Goal: Information Seeking & Learning: Learn about a topic

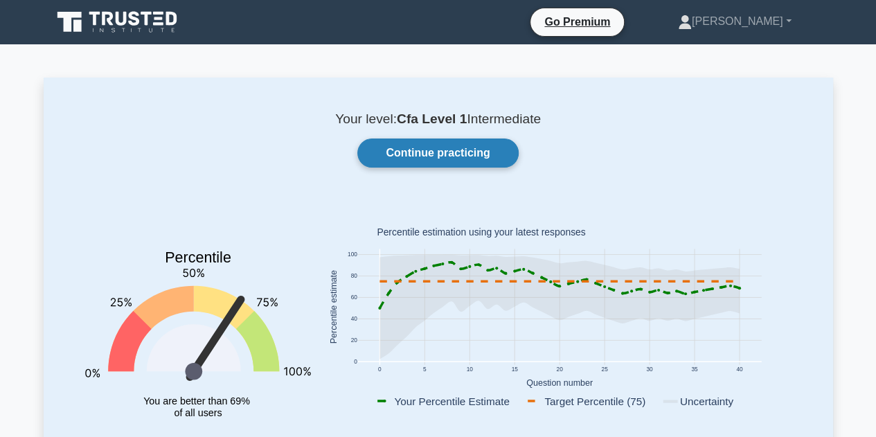
click at [427, 149] on link "Continue practicing" at bounding box center [437, 153] width 161 height 29
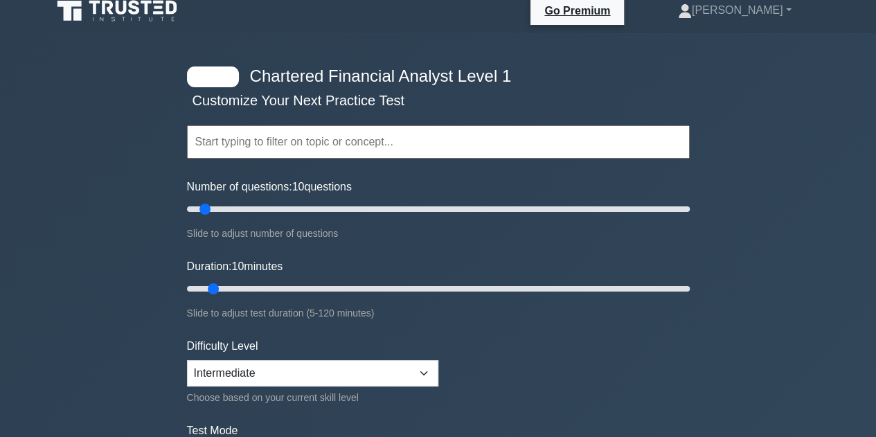
click at [310, 154] on input "text" at bounding box center [438, 141] width 503 height 33
drag, startPoint x: 206, startPoint y: 207, endPoint x: 226, endPoint y: 208, distance: 20.8
type input "20"
click at [226, 208] on input "Number of questions: 20 questions" at bounding box center [438, 209] width 503 height 17
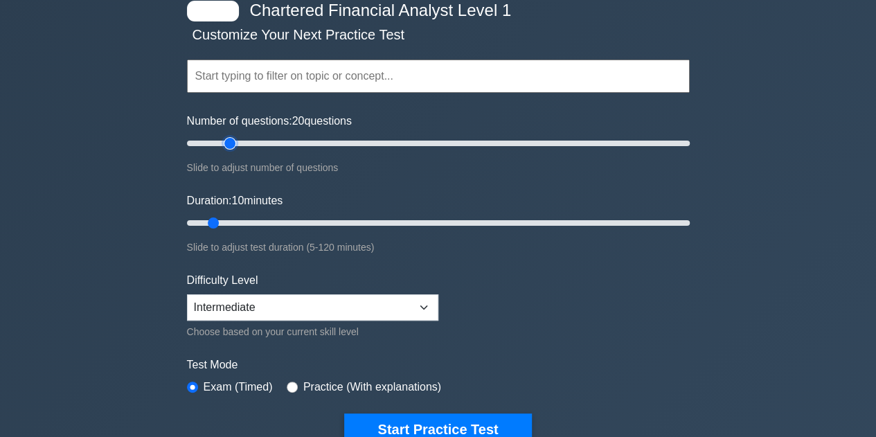
scroll to position [84, 0]
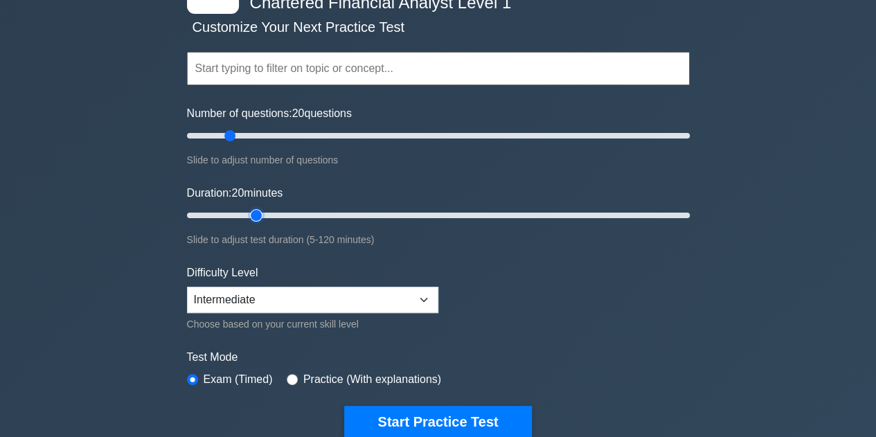
drag, startPoint x: 215, startPoint y: 211, endPoint x: 249, endPoint y: 213, distance: 33.3
type input "20"
click at [249, 213] on input "Duration: 20 minutes" at bounding box center [438, 215] width 503 height 17
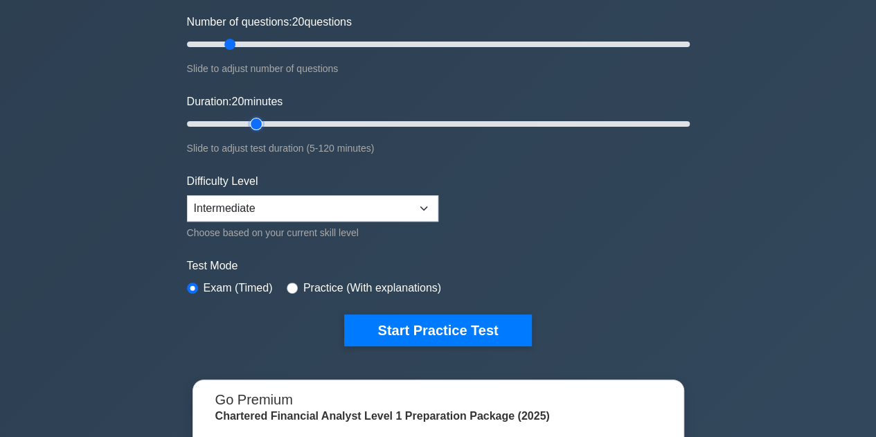
scroll to position [177, 0]
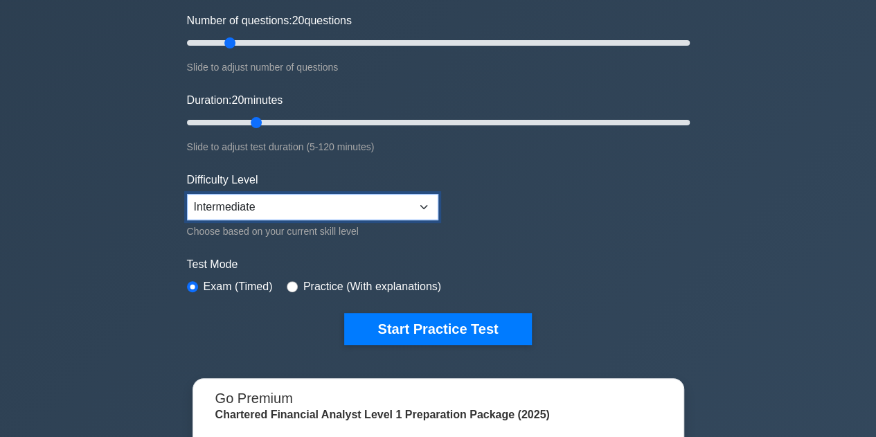
click at [244, 210] on select "Beginner Intermediate Expert" at bounding box center [312, 207] width 251 height 26
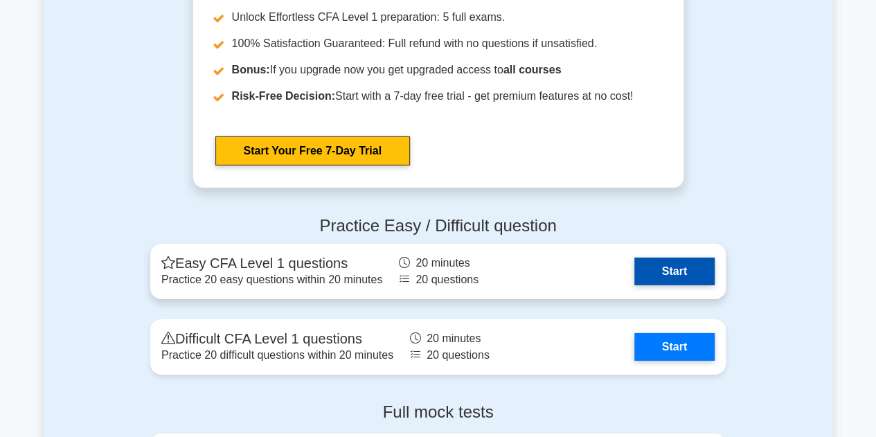
scroll to position [2019, 0]
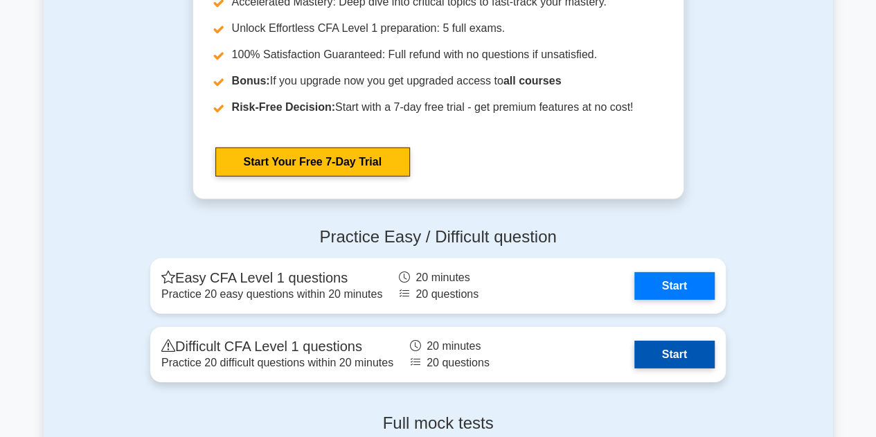
click at [669, 356] on link "Start" at bounding box center [674, 355] width 80 height 28
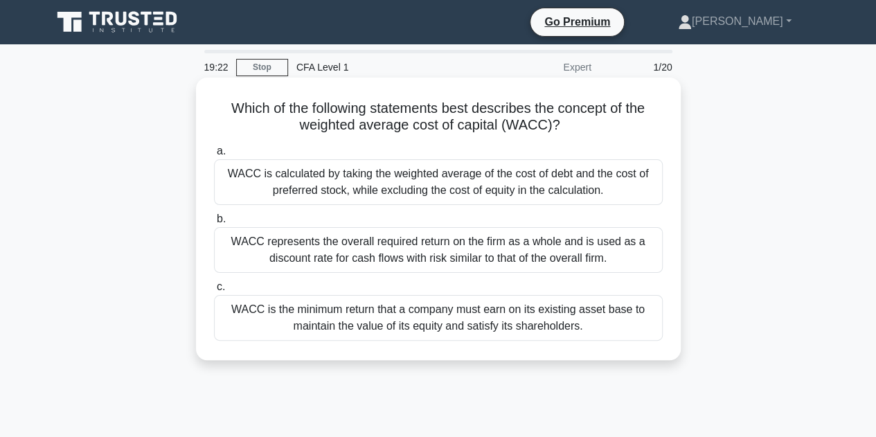
click at [259, 251] on div "WACC represents the overall required return on the firm as a whole and is used …" at bounding box center [438, 250] width 449 height 46
click at [214, 224] on input "b. WACC represents the overall required return on the firm as a whole and is us…" at bounding box center [214, 219] width 0 height 9
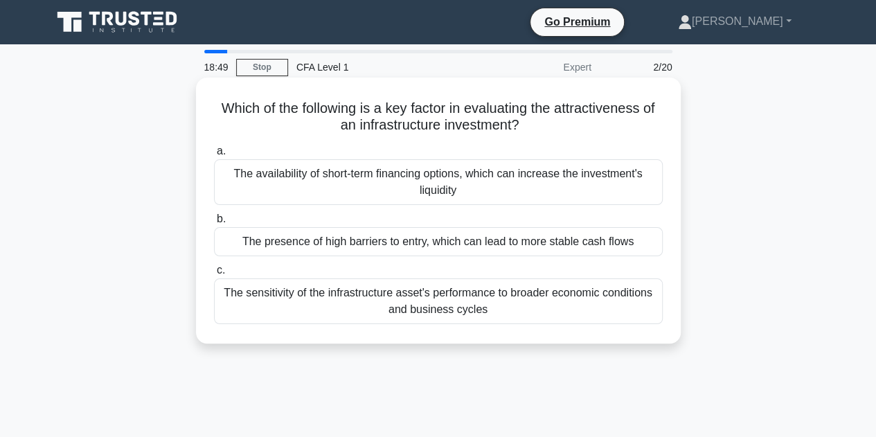
click at [377, 308] on div "The sensitivity of the infrastructure asset's performance to broader economic c…" at bounding box center [438, 301] width 449 height 46
click at [214, 275] on input "c. The sensitivity of the infrastructure asset's performance to broader economi…" at bounding box center [214, 270] width 0 height 9
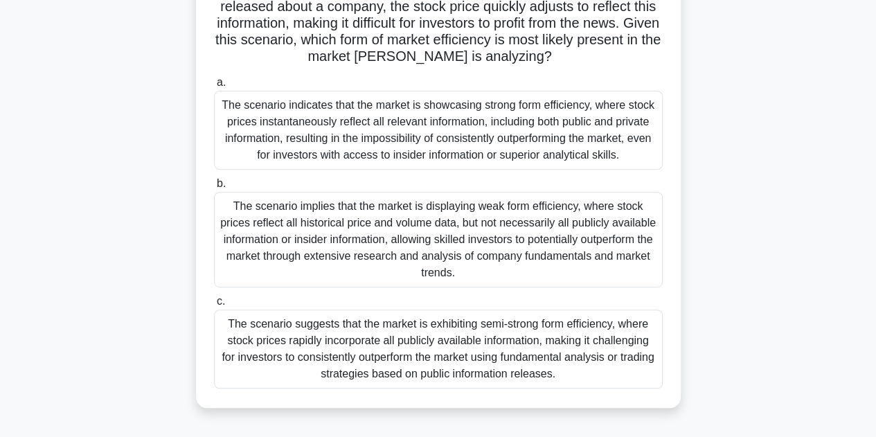
scroll to position [195, 0]
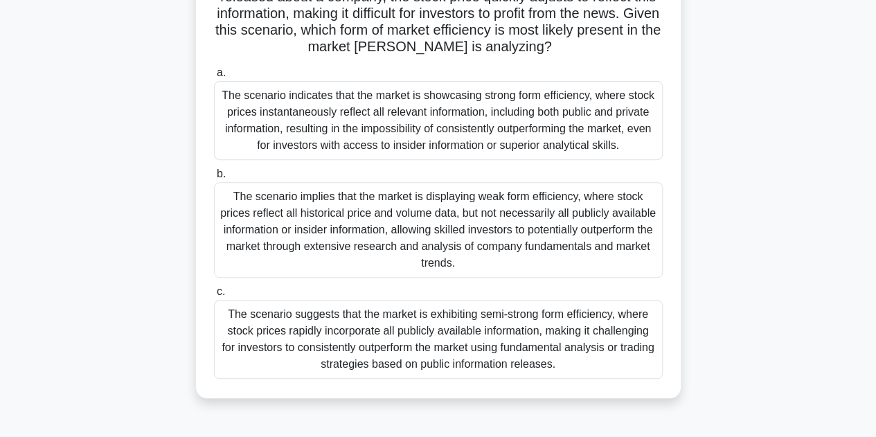
click at [416, 218] on div "The scenario implies that the market is displaying weak form efficiency, where …" at bounding box center [438, 230] width 449 height 96
click at [214, 179] on input "b. The scenario implies that the market is displaying weak form efficiency, whe…" at bounding box center [214, 174] width 0 height 9
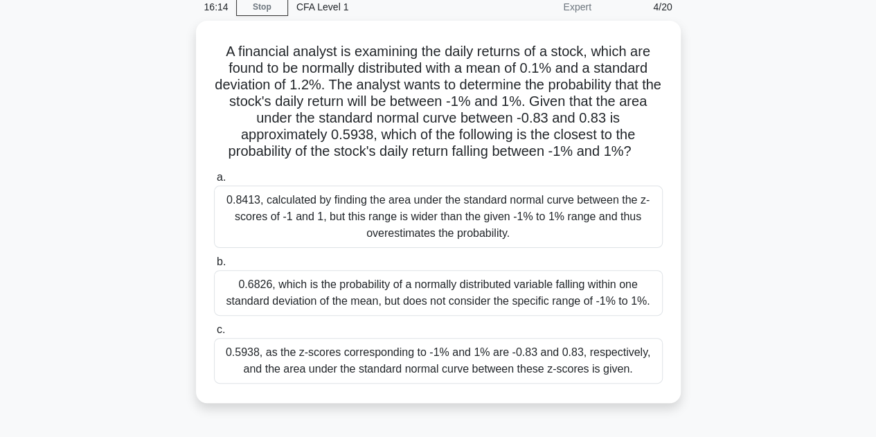
scroll to position [62, 0]
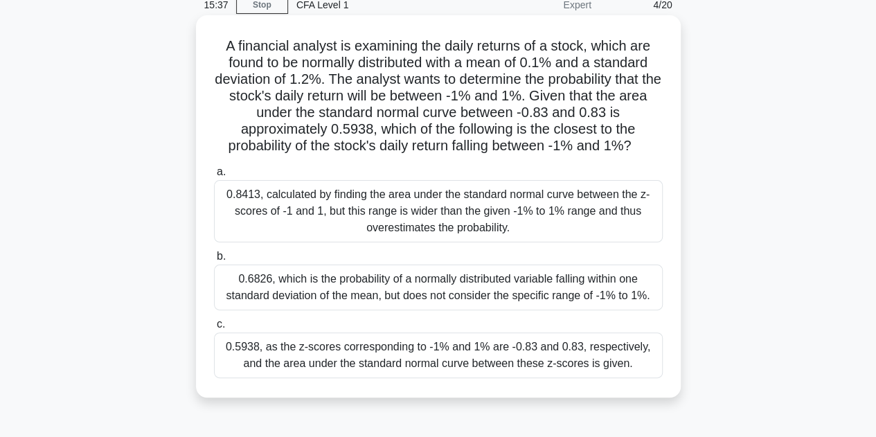
click at [262, 357] on div "0.5938, as the z-scores corresponding to -1% and 1% are -0.83 and 0.83, respect…" at bounding box center [438, 355] width 449 height 46
click at [214, 329] on input "c. 0.5938, as the z-scores corresponding to -1% and 1% are -0.83 and 0.83, resp…" at bounding box center [214, 324] width 0 height 9
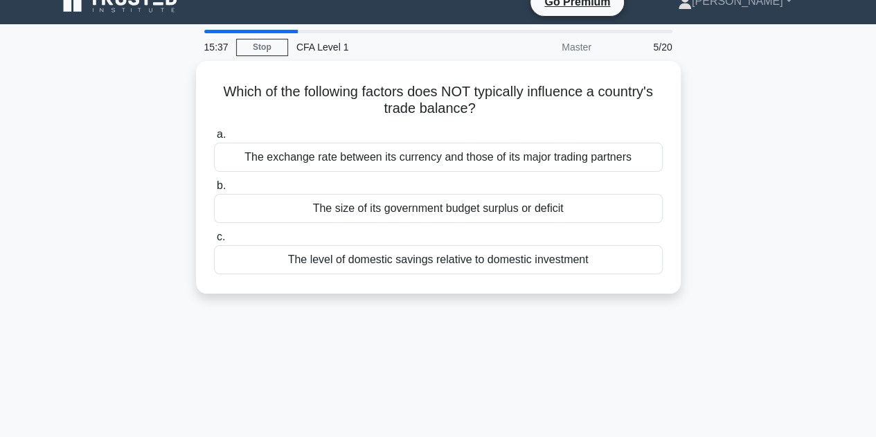
scroll to position [0, 0]
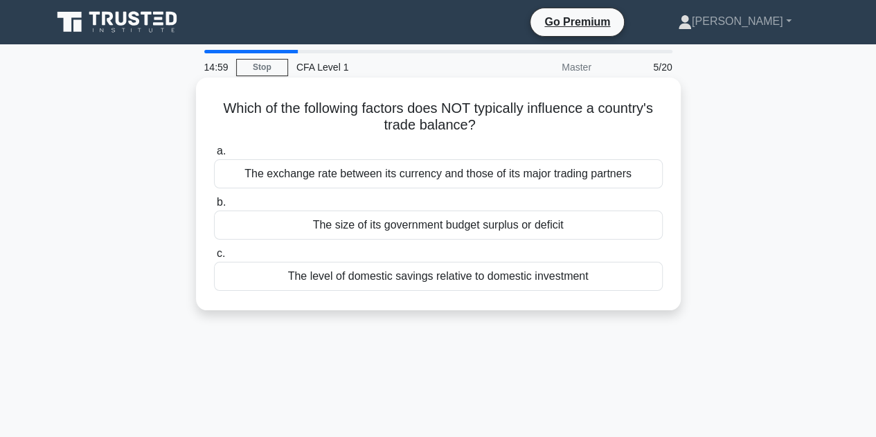
click at [279, 237] on div "The size of its government budget surplus or deficit" at bounding box center [438, 225] width 449 height 29
click at [214, 207] on input "b. The size of its government budget surplus or deficit" at bounding box center [214, 202] width 0 height 9
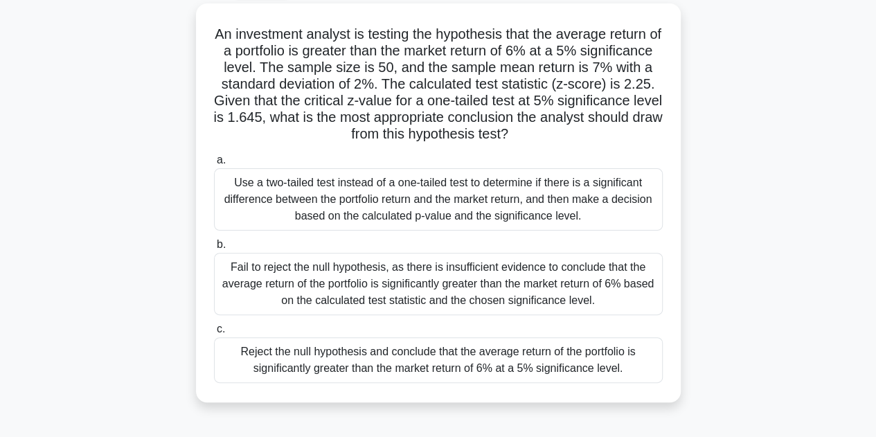
scroll to position [78, 0]
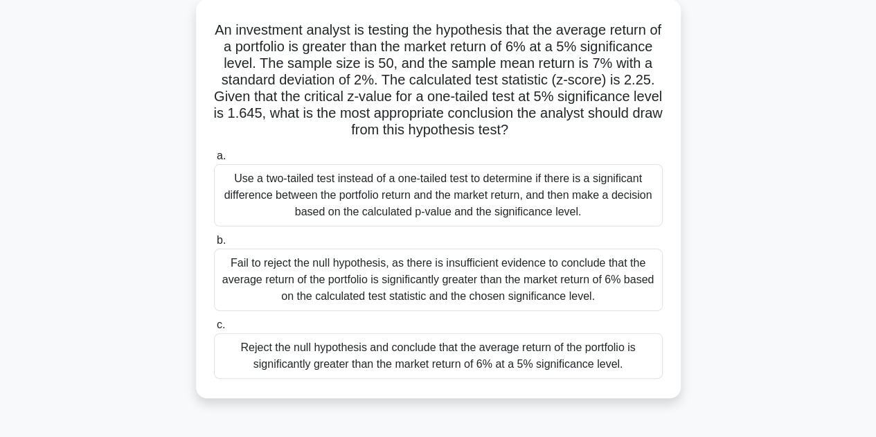
click at [344, 186] on div "Use a two-tailed test instead of a one-tailed test to determine if there is a s…" at bounding box center [438, 195] width 449 height 62
click at [214, 161] on input "a. Use a two-tailed test instead of a one-tailed test to determine if there is …" at bounding box center [214, 156] width 0 height 9
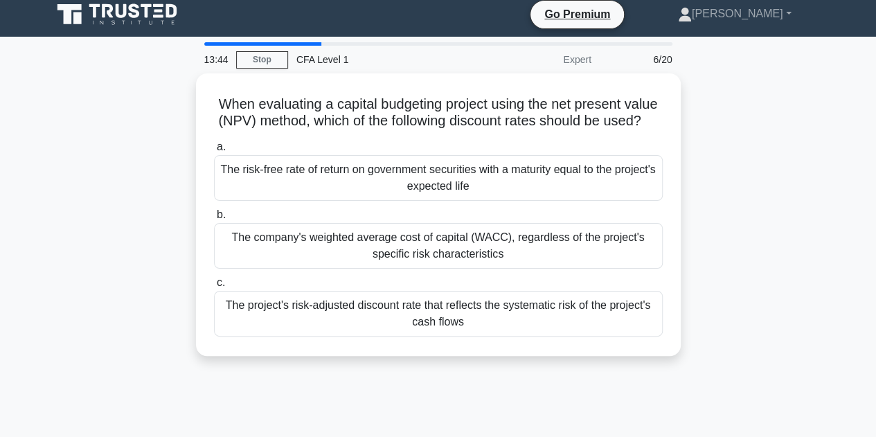
scroll to position [0, 0]
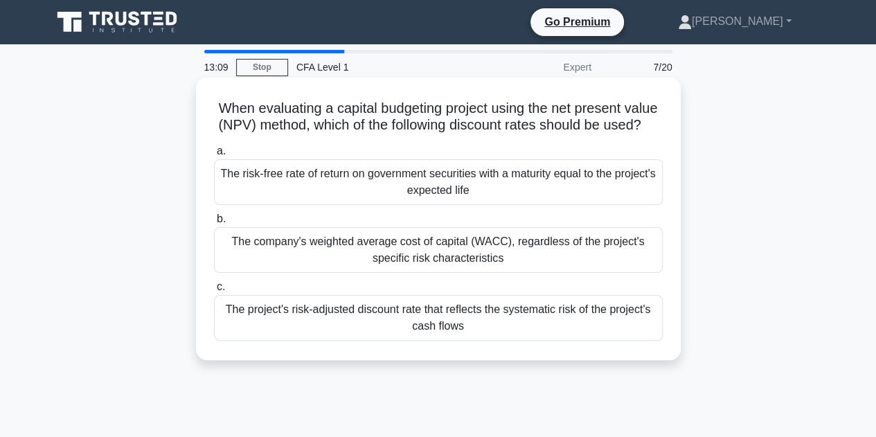
click at [440, 273] on div "The company's weighted average cost of capital (WACC), regardless of the projec…" at bounding box center [438, 250] width 449 height 46
click at [214, 224] on input "b. The company's weighted average cost of capital (WACC), regardless of the pro…" at bounding box center [214, 219] width 0 height 9
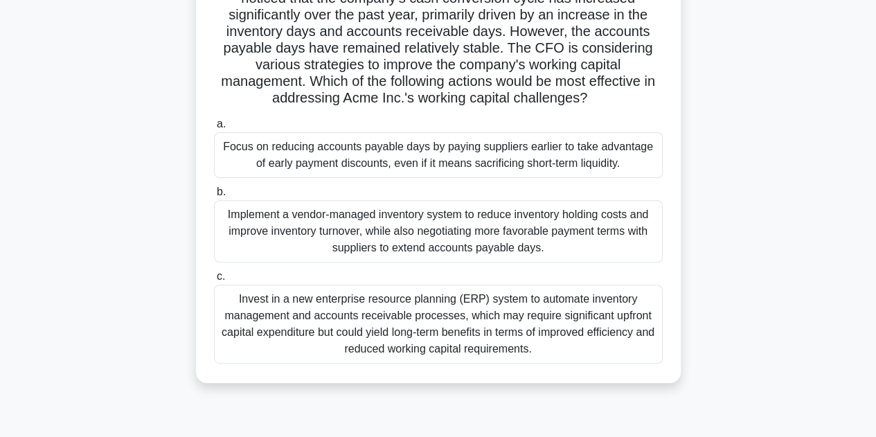
scroll to position [143, 0]
click at [277, 233] on div "Implement a vendor-managed inventory system to reduce inventory holding costs a…" at bounding box center [438, 232] width 449 height 62
click at [214, 197] on input "b. Implement a vendor-managed inventory system to reduce inventory holding cost…" at bounding box center [214, 192] width 0 height 9
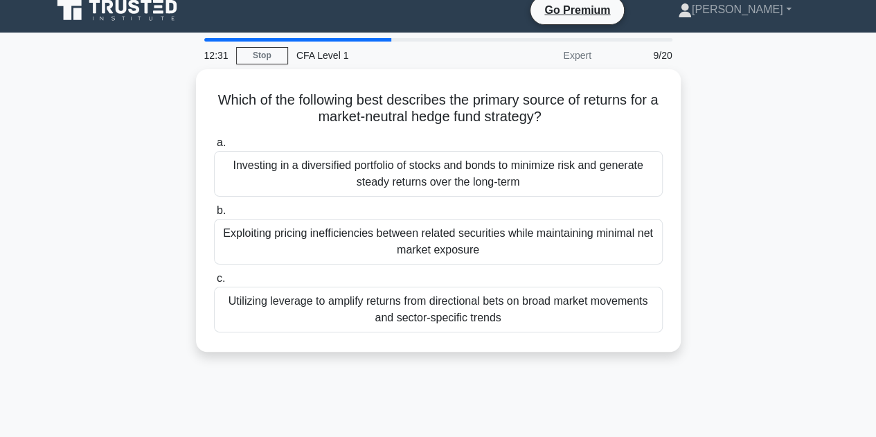
scroll to position [0, 0]
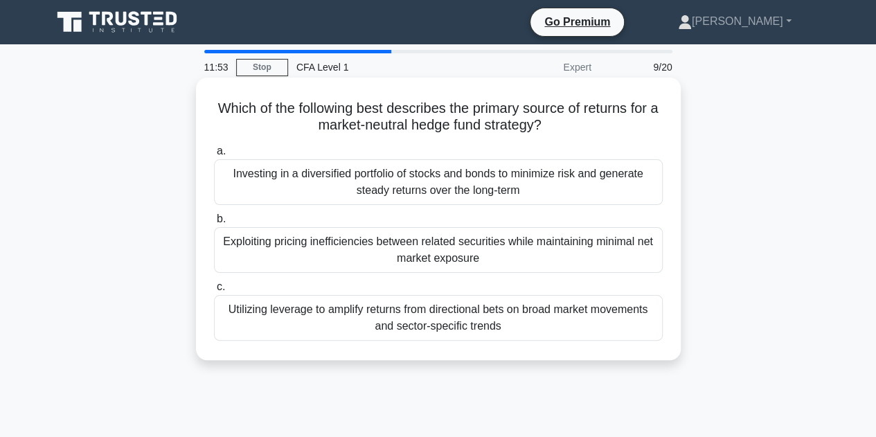
click at [298, 264] on div "Exploiting pricing inefficiencies between related securities while maintaining …" at bounding box center [438, 250] width 449 height 46
click at [214, 224] on input "b. Exploiting pricing inefficiencies between related securities while maintaini…" at bounding box center [214, 219] width 0 height 9
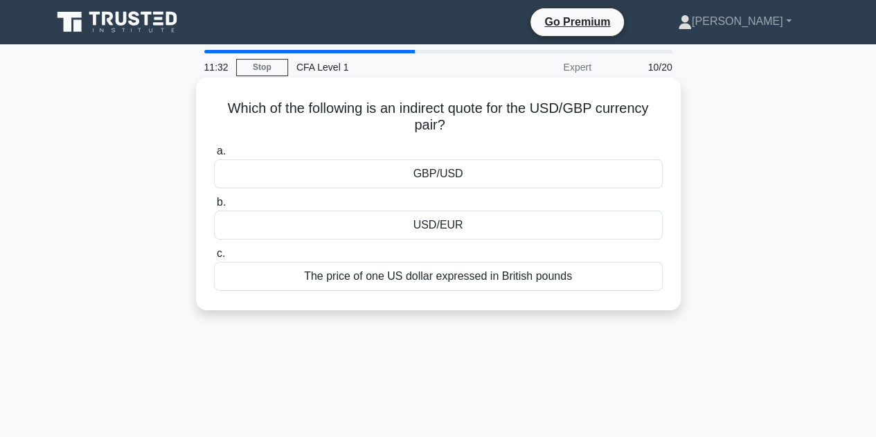
click at [296, 276] on div "The price of one US dollar expressed in British pounds" at bounding box center [438, 276] width 449 height 29
click at [214, 258] on input "c. The price of one US dollar expressed in British pounds" at bounding box center [214, 253] width 0 height 9
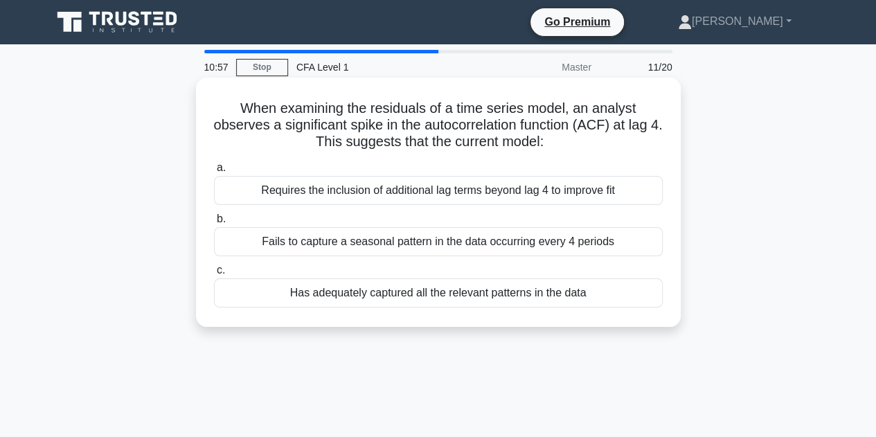
click at [269, 239] on div "Fails to capture a seasonal pattern in the data occurring every 4 periods" at bounding box center [438, 241] width 449 height 29
click at [214, 224] on input "b. Fails to capture a seasonal pattern in the data occurring every 4 periods" at bounding box center [214, 219] width 0 height 9
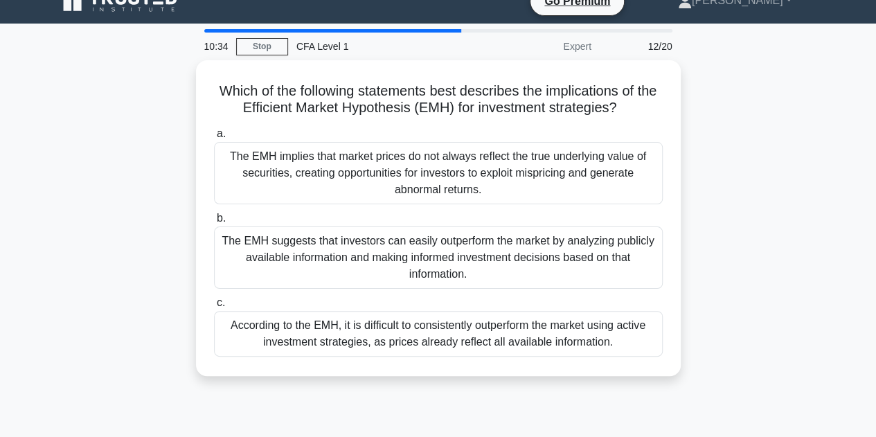
scroll to position [24, 0]
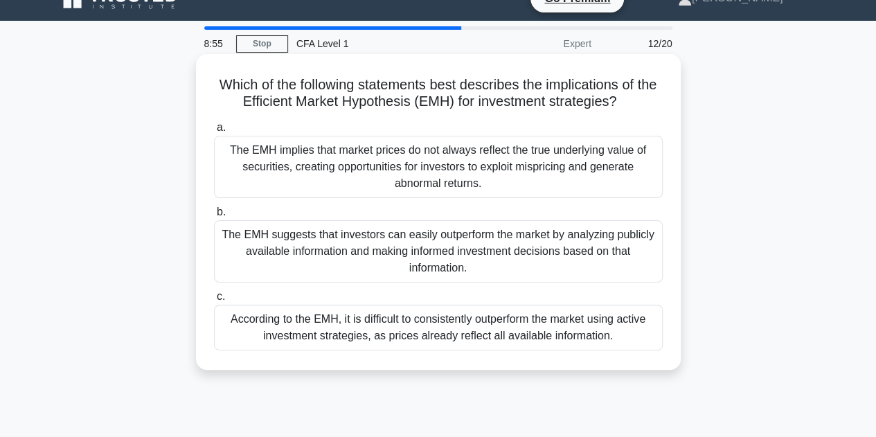
click at [399, 168] on div "The EMH implies that market prices do not always reflect the true underlying va…" at bounding box center [438, 167] width 449 height 62
click at [214, 132] on input "a. The EMH implies that market prices do not always reflect the true underlying…" at bounding box center [214, 127] width 0 height 9
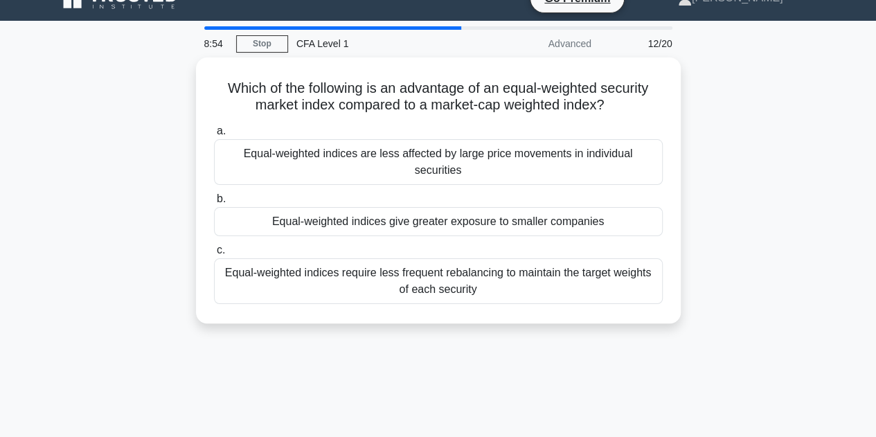
scroll to position [0, 0]
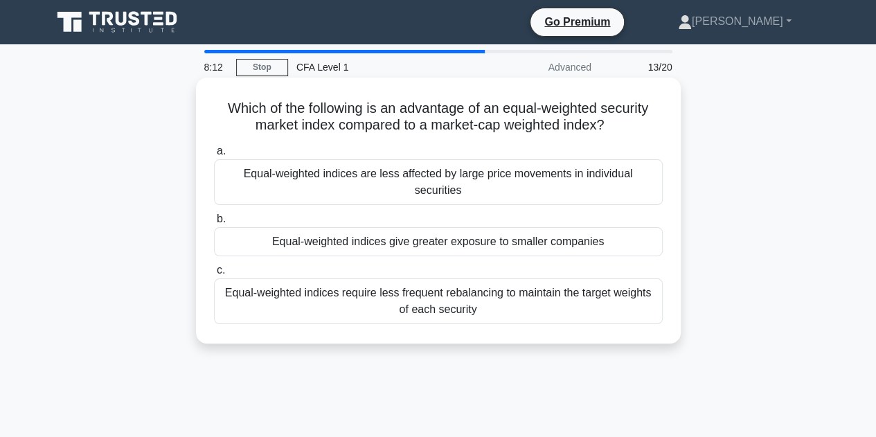
click at [223, 227] on div "Equal-weighted indices give greater exposure to smaller companies" at bounding box center [438, 241] width 449 height 29
click at [214, 220] on input "b. Equal-weighted indices give greater exposure to smaller companies" at bounding box center [214, 219] width 0 height 9
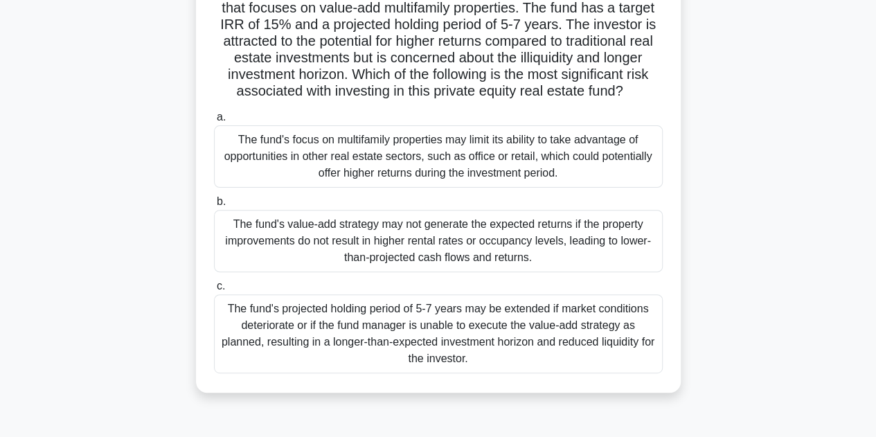
scroll to position [142, 0]
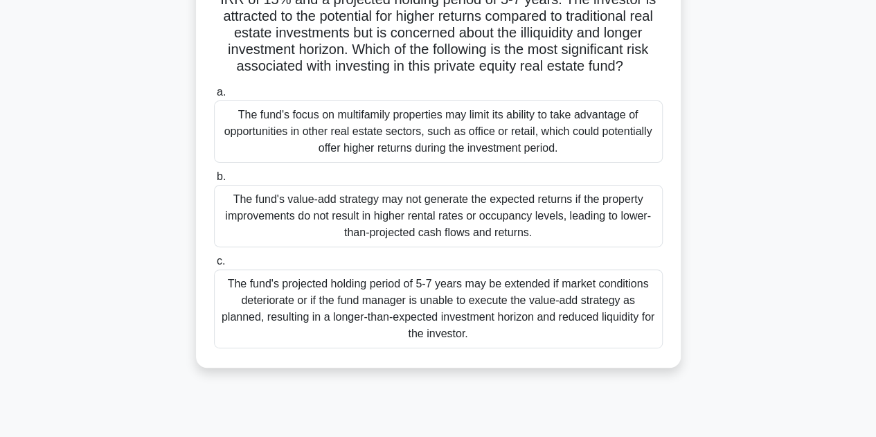
click at [260, 212] on div "The fund's value-add strategy may not generate the expected returns if the prop…" at bounding box center [438, 216] width 449 height 62
click at [214, 181] on input "b. The fund's value-add strategy may not generate the expected returns if the p…" at bounding box center [214, 176] width 0 height 9
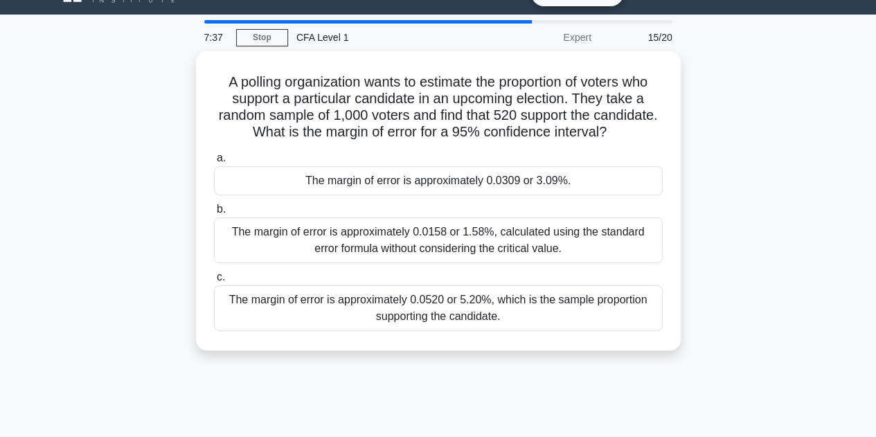
scroll to position [0, 0]
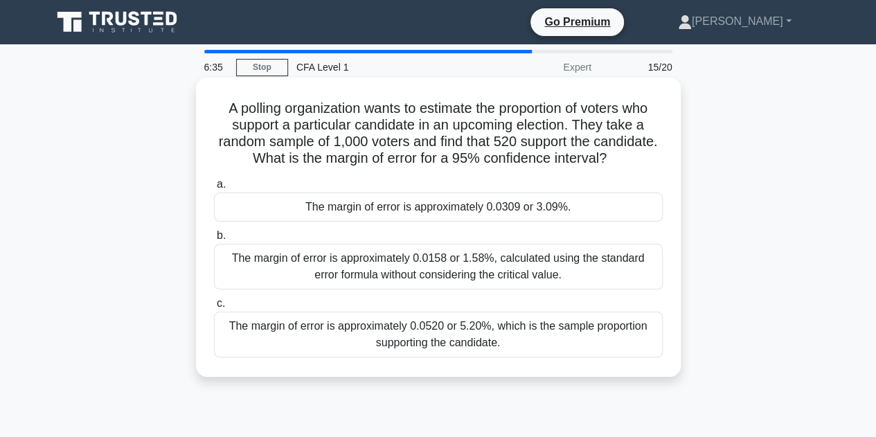
click at [247, 267] on div "The margin of error is approximately 0.0158 or 1.58%, calculated using the stan…" at bounding box center [438, 267] width 449 height 46
click at [214, 240] on input "b. The margin of error is approximately 0.0158 or 1.58%, calculated using the s…" at bounding box center [214, 235] width 0 height 9
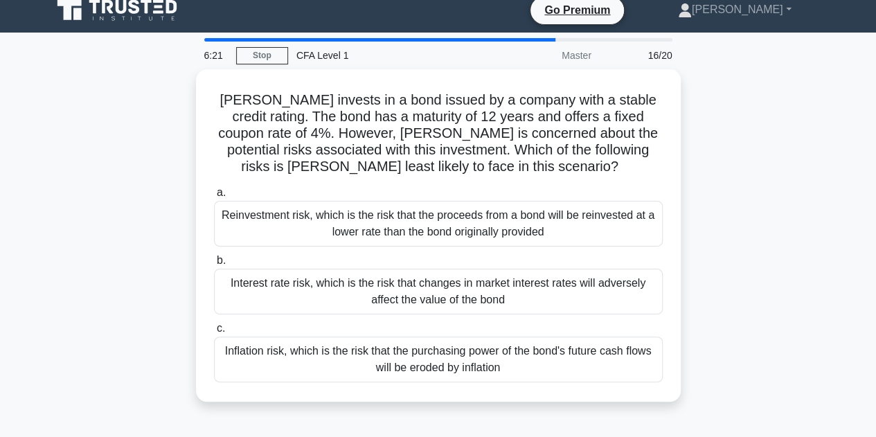
scroll to position [12, 0]
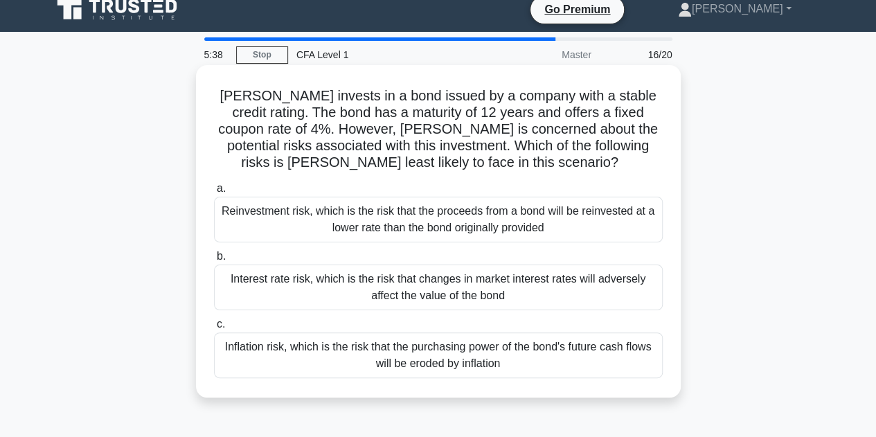
click at [235, 215] on div "Reinvestment risk, which is the risk that the proceeds from a bond will be rein…" at bounding box center [438, 220] width 449 height 46
click at [214, 193] on input "a. Reinvestment risk, which is the risk that the proceeds from a bond will be r…" at bounding box center [214, 188] width 0 height 9
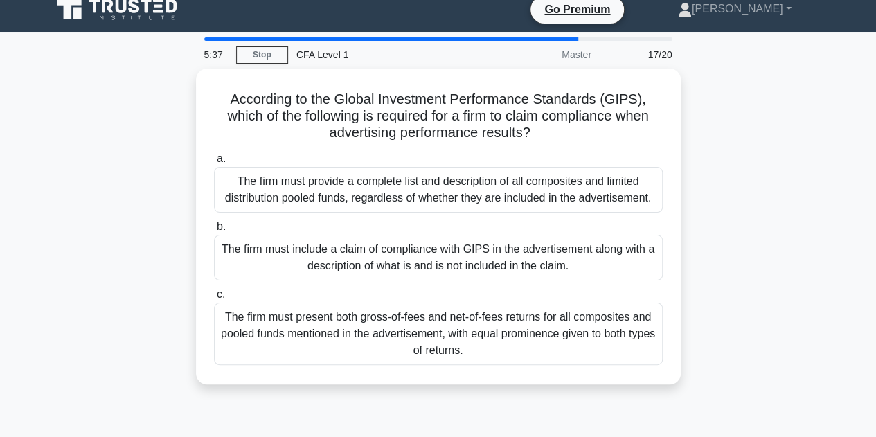
scroll to position [0, 0]
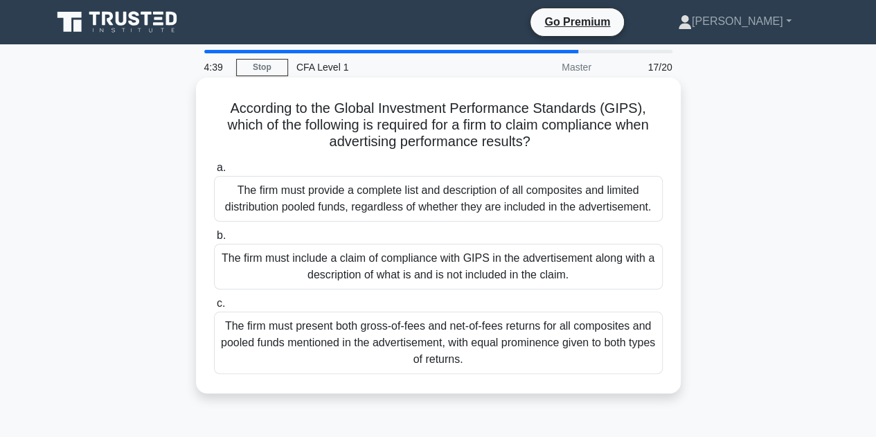
click at [355, 195] on div "The firm must provide a complete list and description of all composites and lim…" at bounding box center [438, 199] width 449 height 46
click at [214, 172] on input "a. The firm must provide a complete list and description of all composites and …" at bounding box center [214, 167] width 0 height 9
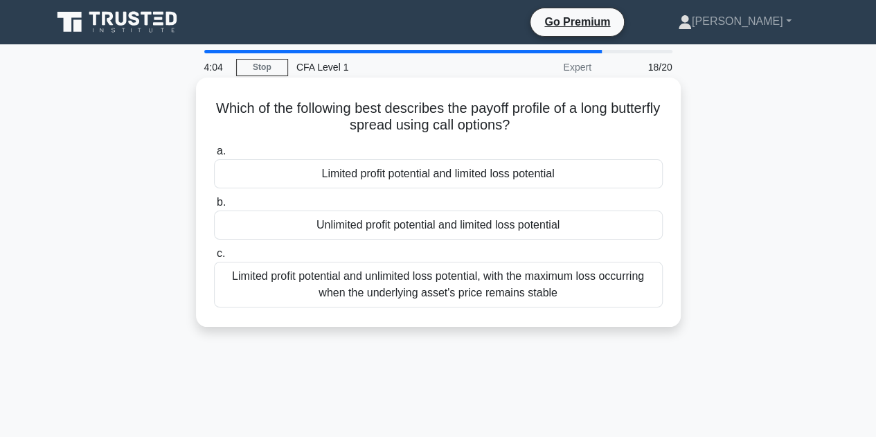
click at [255, 285] on div "Limited profit potential and unlimited loss potential, with the maximum loss oc…" at bounding box center [438, 285] width 449 height 46
click at [214, 258] on input "c. Limited profit potential and unlimited loss potential, with the maximum loss…" at bounding box center [214, 253] width 0 height 9
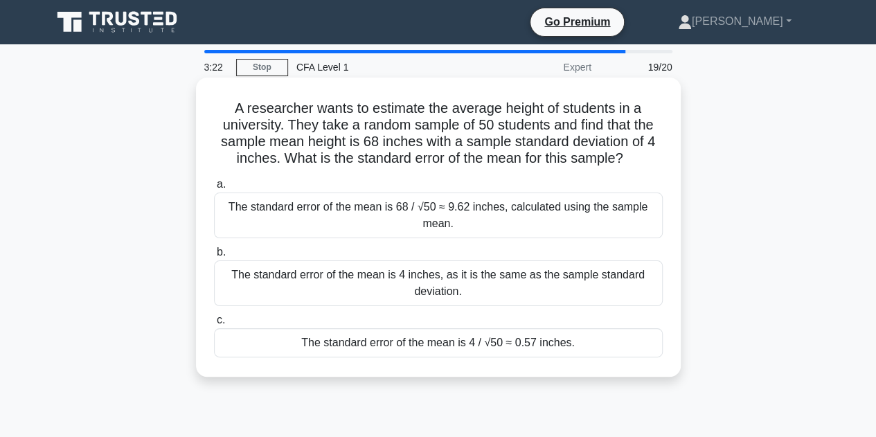
click at [272, 346] on div "The standard error of the mean is 4 / √50 ≈ 0.57 inches." at bounding box center [438, 342] width 449 height 29
click at [214, 325] on input "c. The standard error of the mean is 4 / √50 ≈ 0.57 inches." at bounding box center [214, 320] width 0 height 9
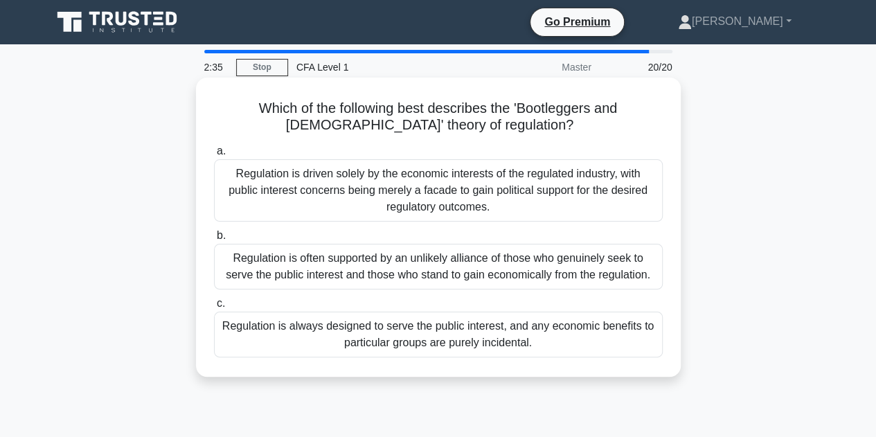
click at [264, 200] on div "Regulation is driven solely by the economic interests of the regulated industry…" at bounding box center [438, 190] width 449 height 62
click at [214, 156] on input "a. Regulation is driven solely by the economic interests of the regulated indus…" at bounding box center [214, 151] width 0 height 9
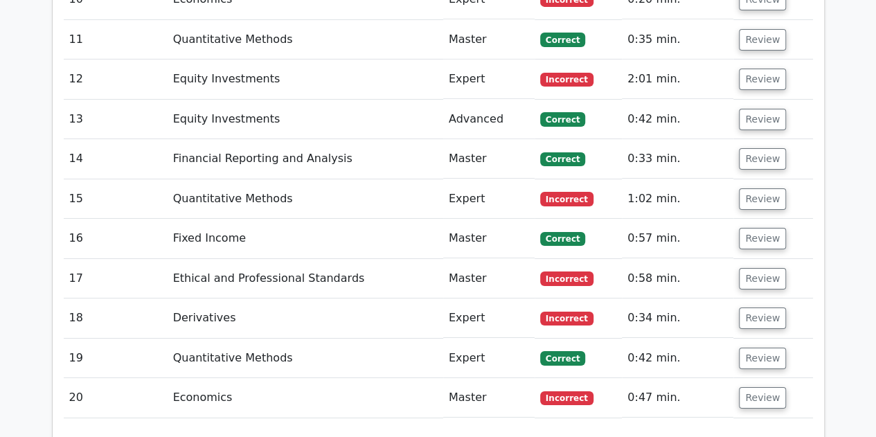
scroll to position [2310, 0]
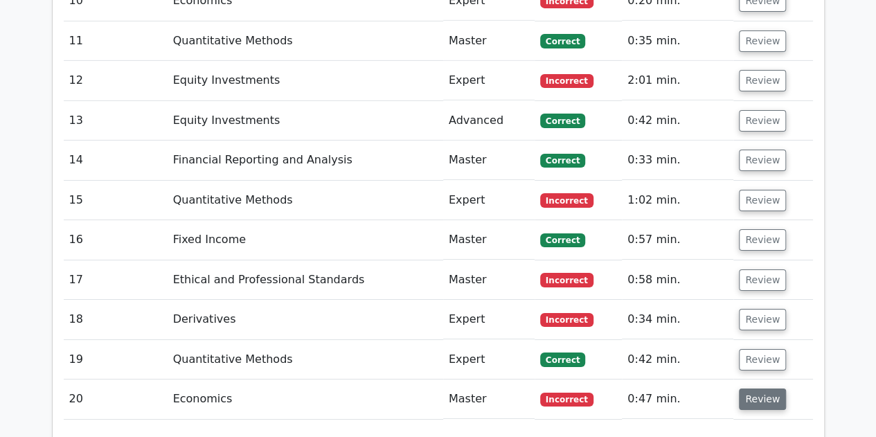
click at [742, 389] on button "Review" at bounding box center [762, 399] width 47 height 21
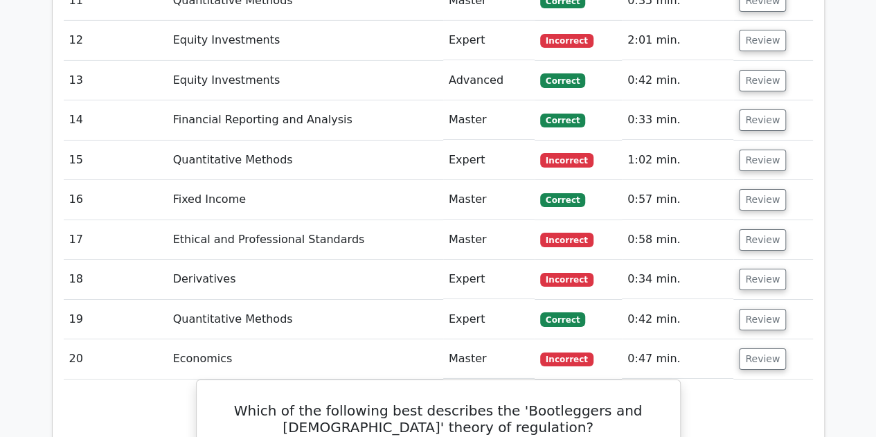
scroll to position [2309, 0]
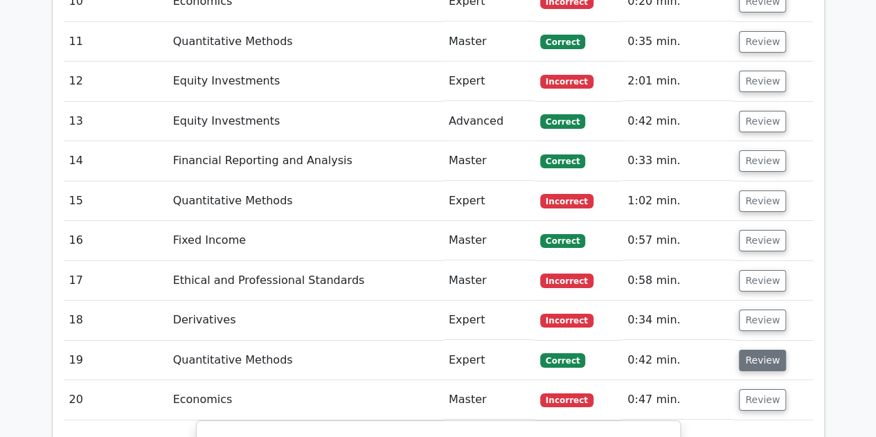
click at [767, 350] on button "Review" at bounding box center [762, 360] width 47 height 21
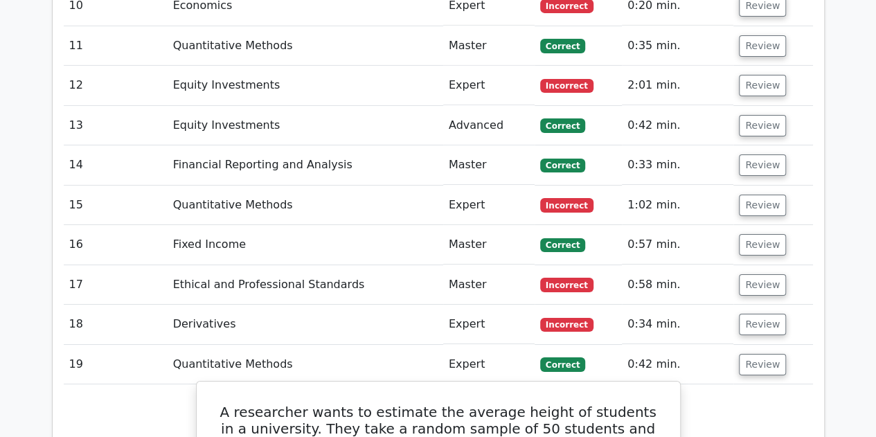
scroll to position [2279, 0]
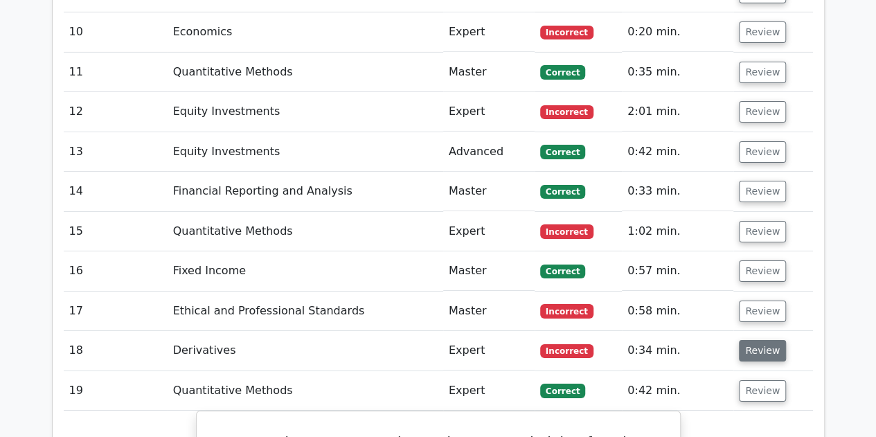
click at [747, 340] on button "Review" at bounding box center [762, 350] width 47 height 21
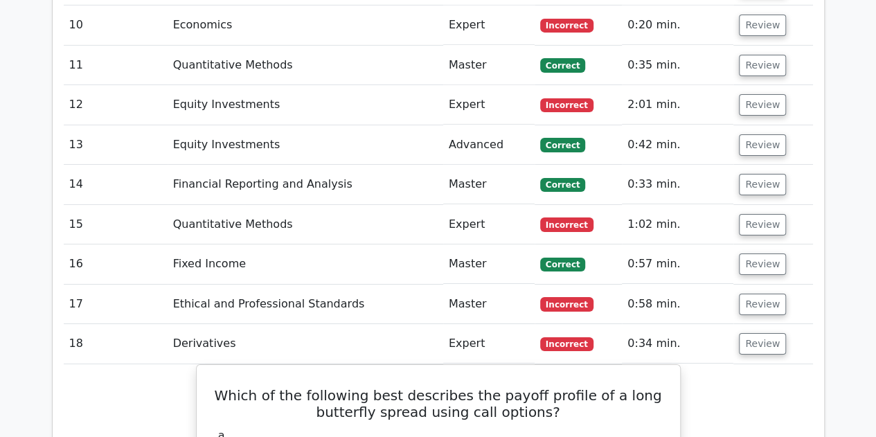
scroll to position [2285, 0]
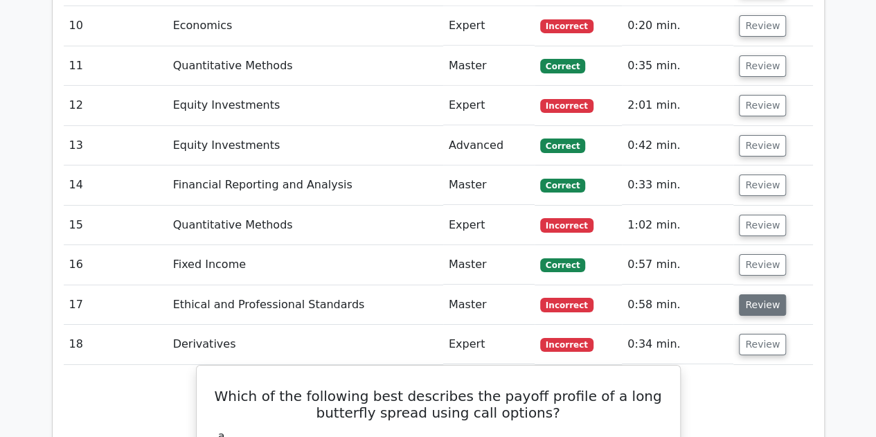
click at [769, 294] on button "Review" at bounding box center [762, 304] width 47 height 21
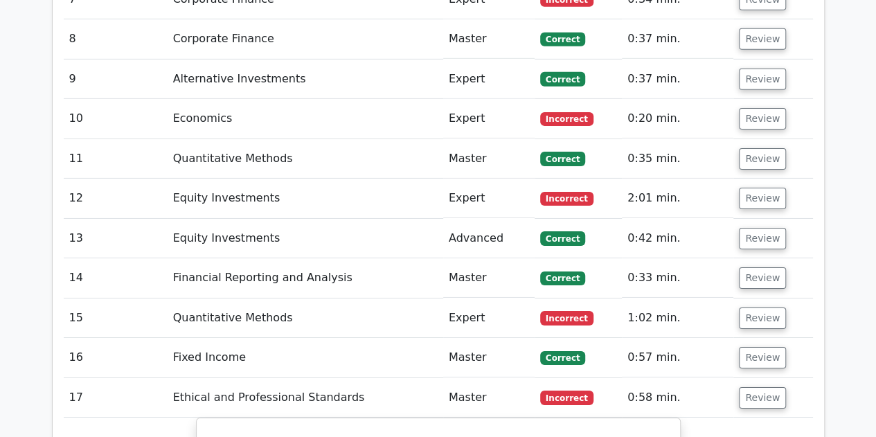
scroll to position [2191, 0]
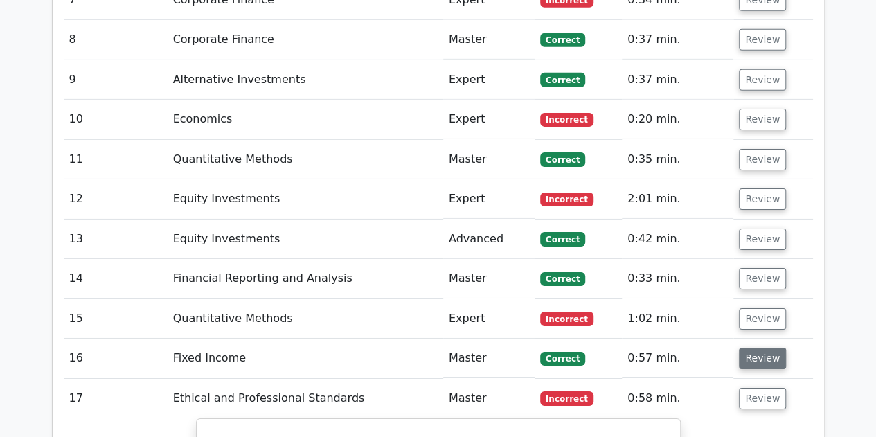
click at [762, 348] on button "Review" at bounding box center [762, 358] width 47 height 21
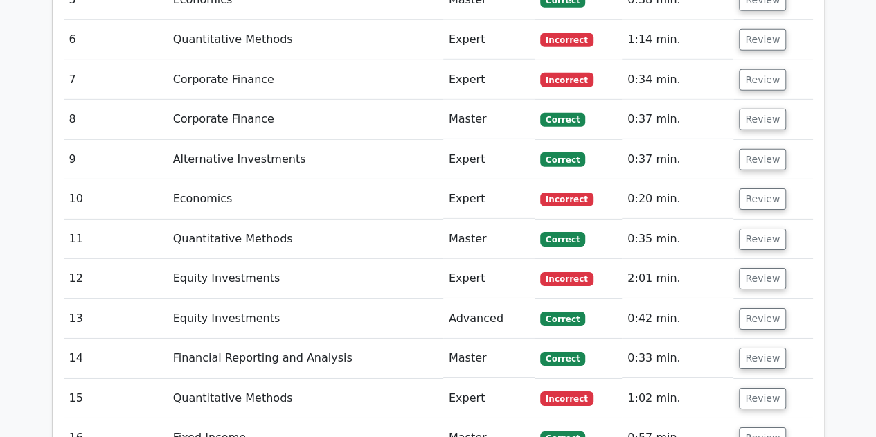
scroll to position [2101, 0]
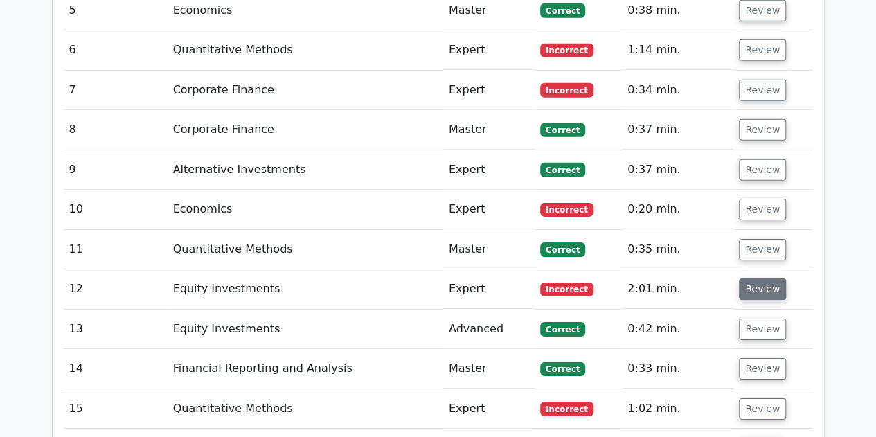
click at [763, 278] on button "Review" at bounding box center [762, 288] width 47 height 21
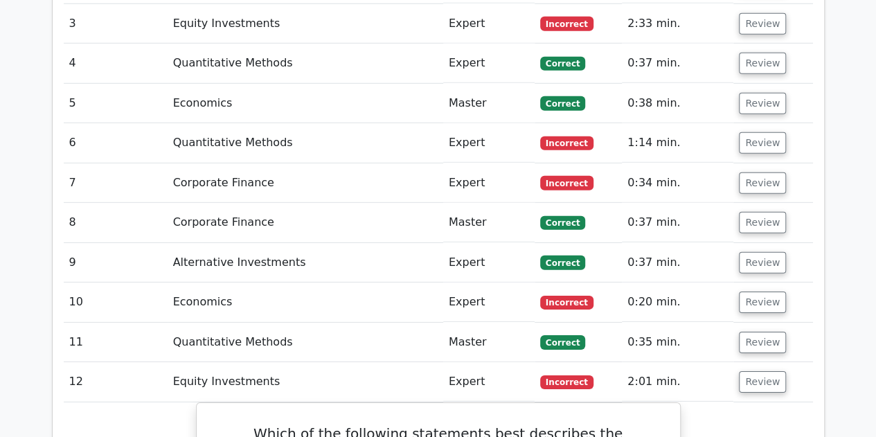
scroll to position [2004, 0]
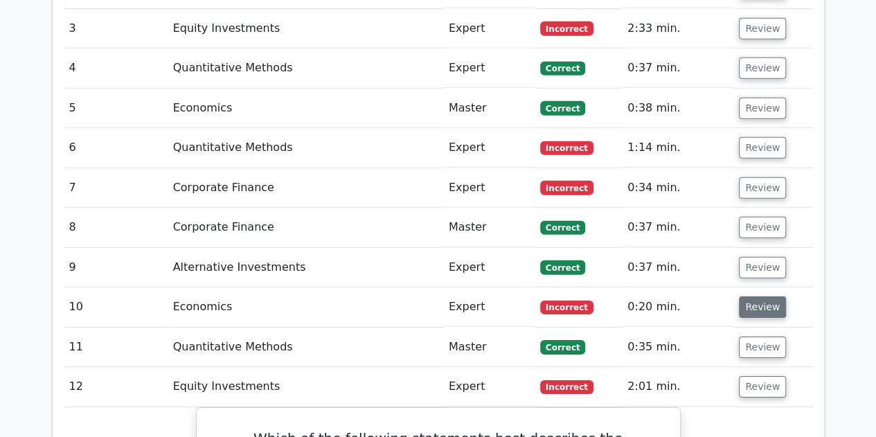
click at [745, 296] on button "Review" at bounding box center [762, 306] width 47 height 21
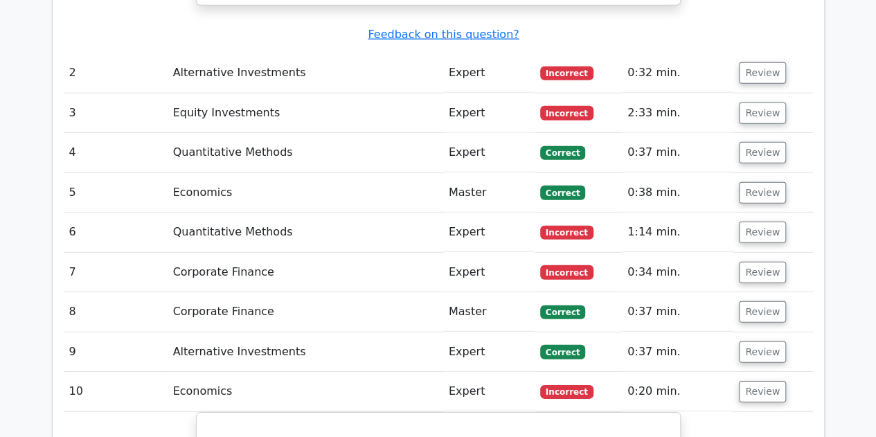
scroll to position [1914, 0]
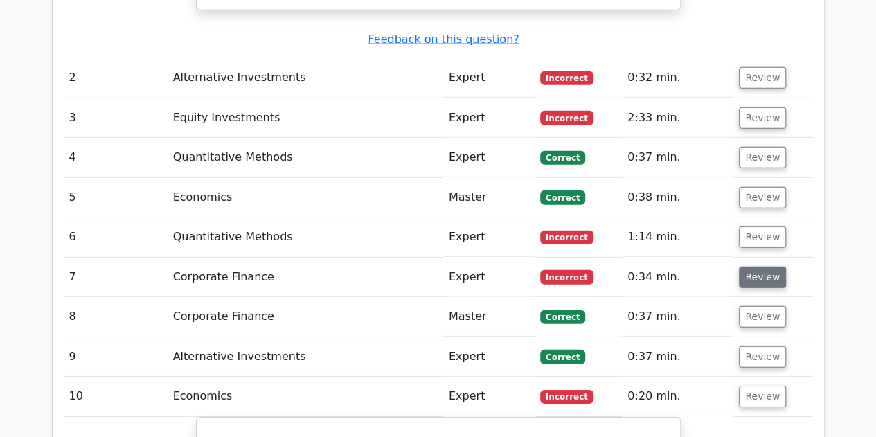
click at [752, 267] on button "Review" at bounding box center [762, 277] width 47 height 21
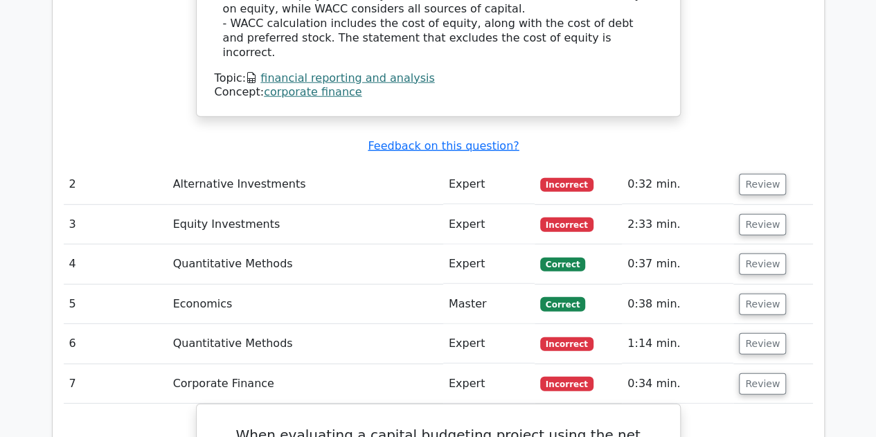
scroll to position [1802, 0]
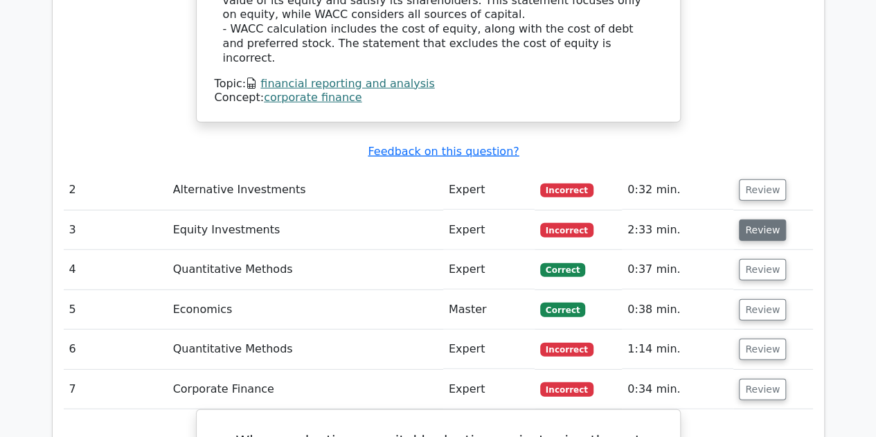
click at [758, 220] on button "Review" at bounding box center [762, 230] width 47 height 21
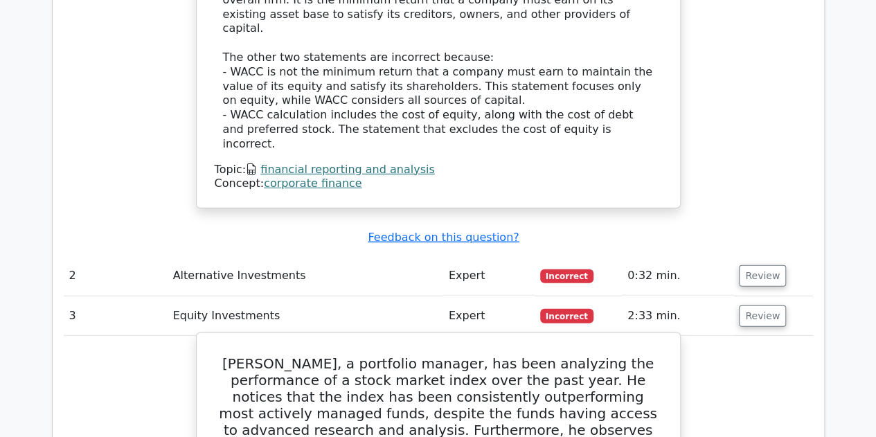
scroll to position [1713, 0]
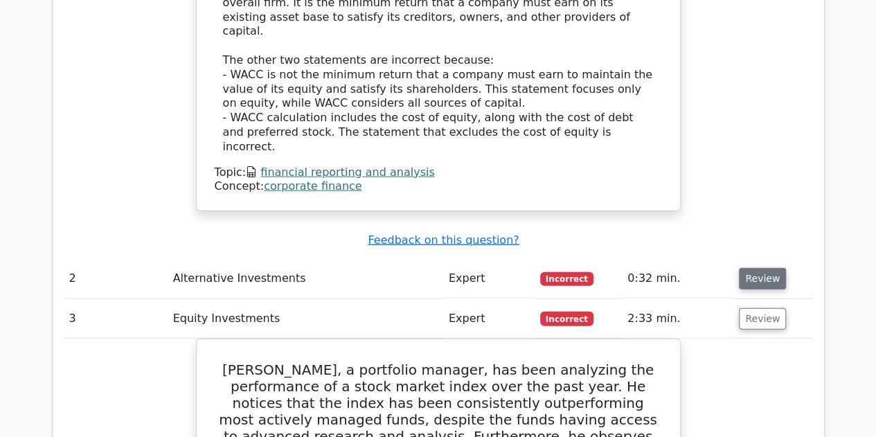
click at [760, 268] on button "Review" at bounding box center [762, 278] width 47 height 21
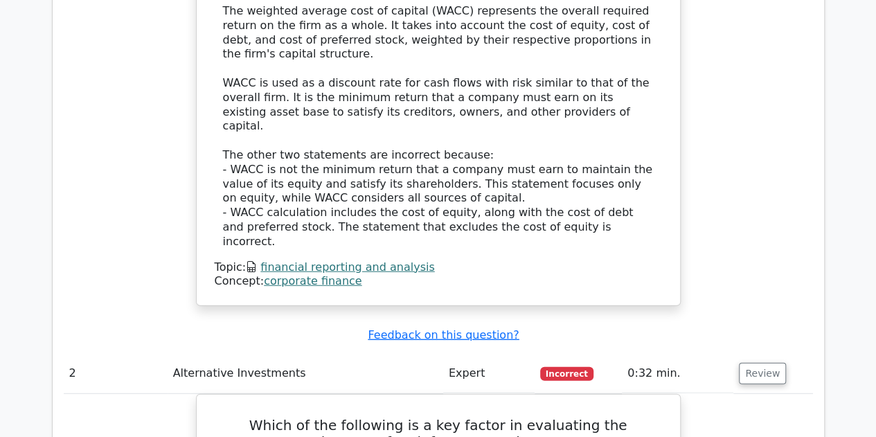
scroll to position [1618, 0]
click at [767, 364] on button "Review" at bounding box center [762, 374] width 47 height 21
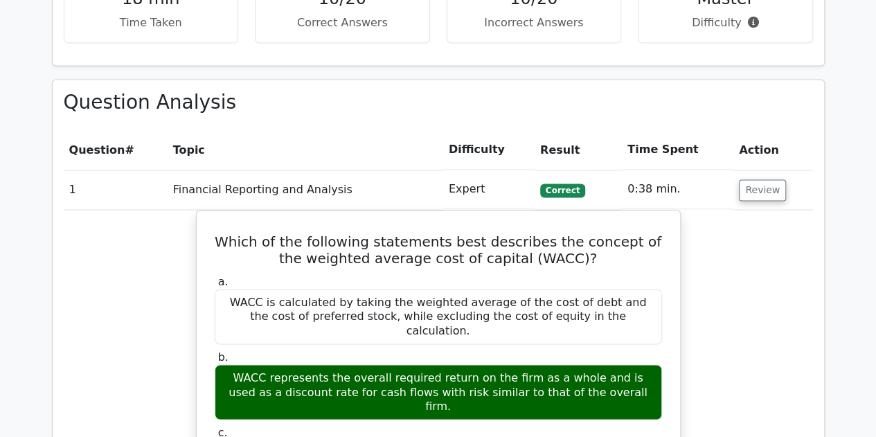
scroll to position [1080, 0]
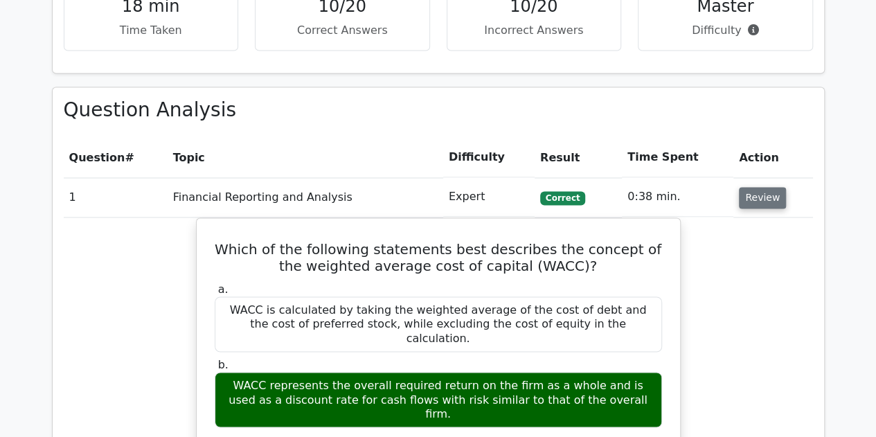
click at [751, 187] on button "Review" at bounding box center [762, 197] width 47 height 21
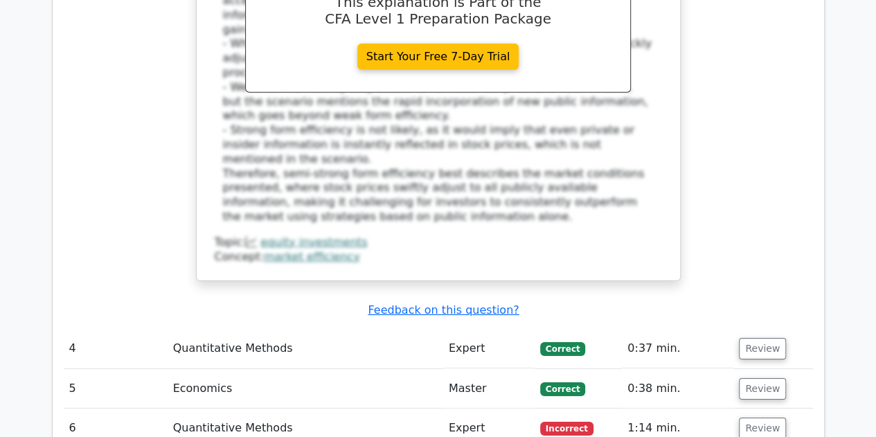
scroll to position [1986, 0]
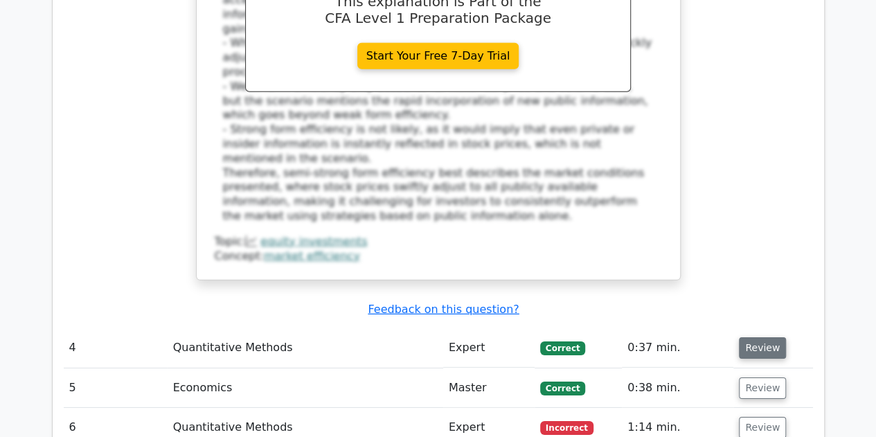
click at [770, 337] on button "Review" at bounding box center [762, 347] width 47 height 21
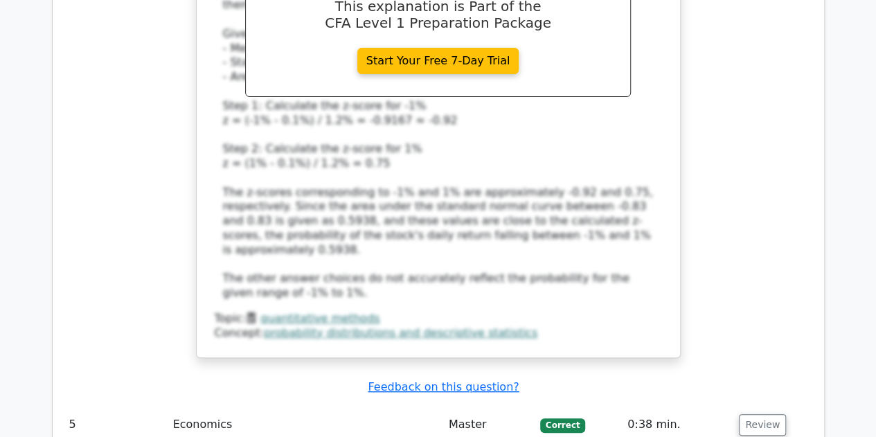
scroll to position [2840, 0]
click at [756, 413] on button "Review" at bounding box center [762, 423] width 47 height 21
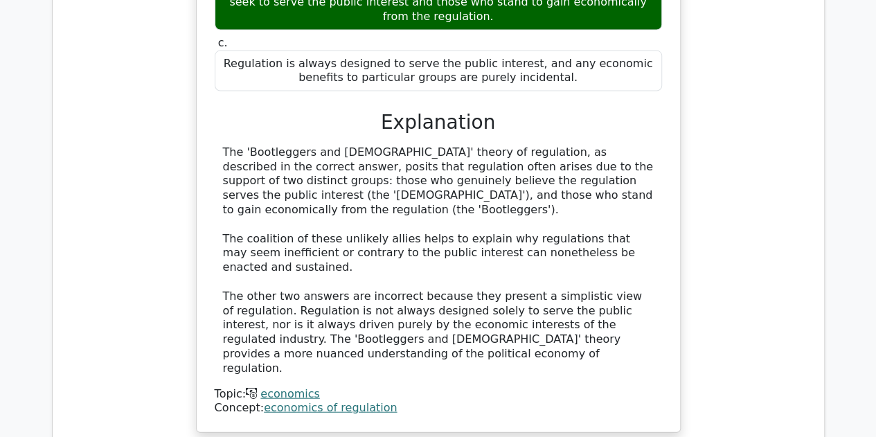
scroll to position [9337, 0]
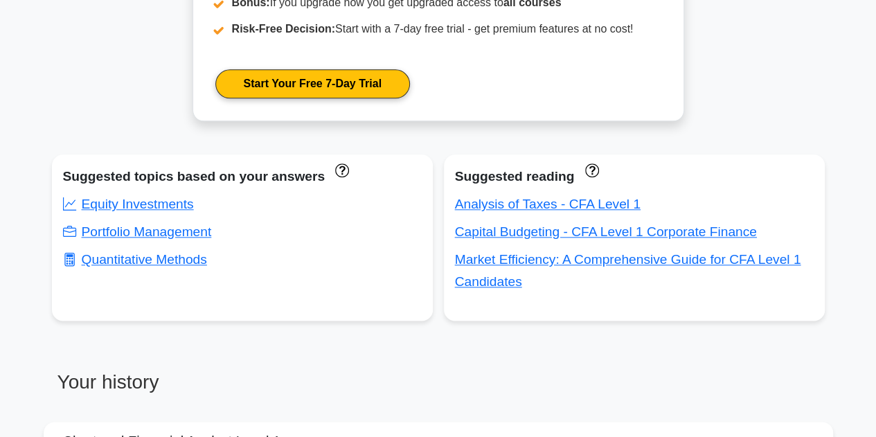
scroll to position [742, 0]
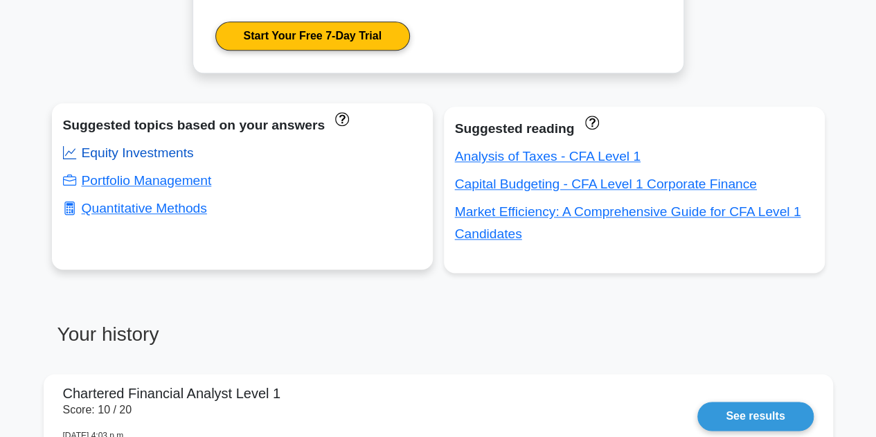
click at [152, 152] on link "Equity Investments" at bounding box center [128, 152] width 131 height 15
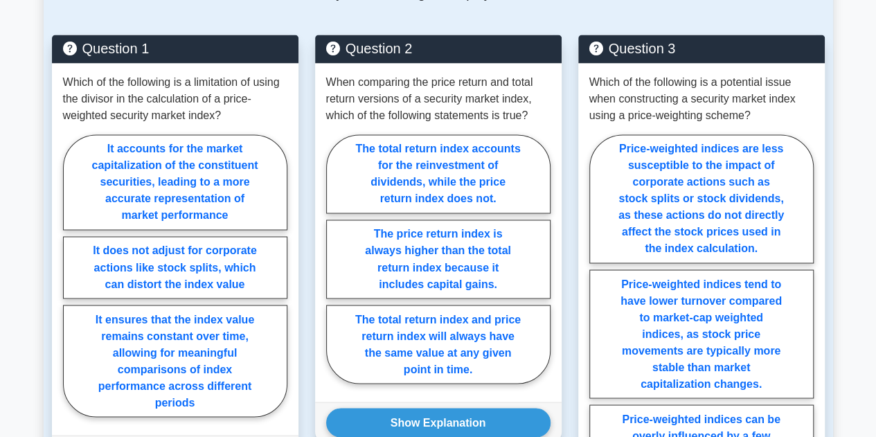
scroll to position [1051, 0]
